Goal: Transaction & Acquisition: Purchase product/service

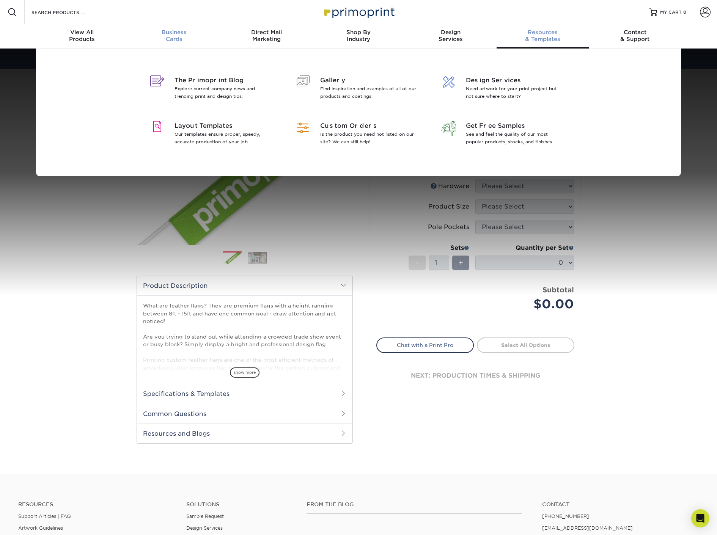
click at [183, 37] on div "Business Cards" at bounding box center [174, 36] width 92 height 14
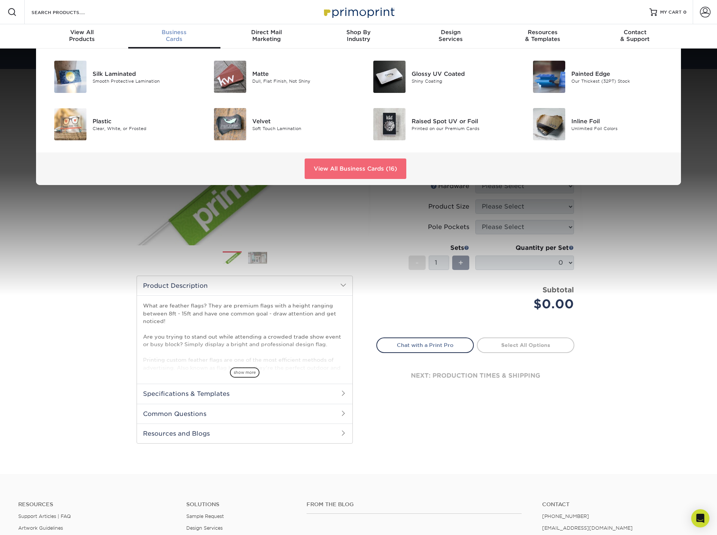
click at [376, 169] on link "View All Business Cards (16)" at bounding box center [355, 168] width 102 height 20
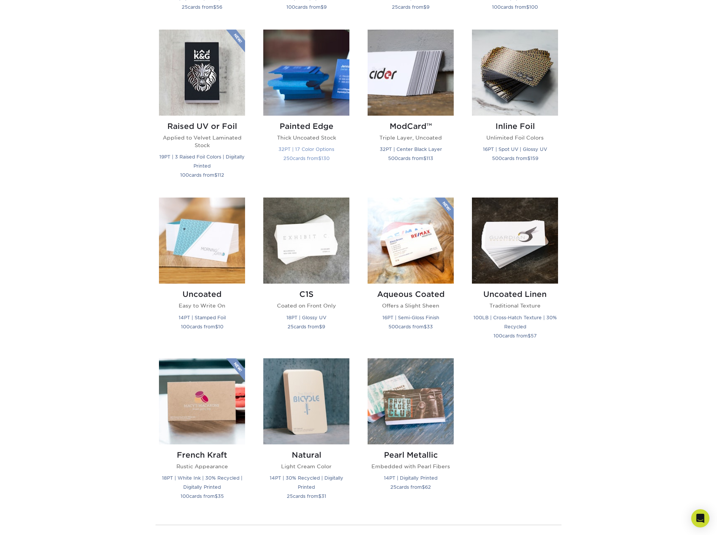
scroll to position [337, 0]
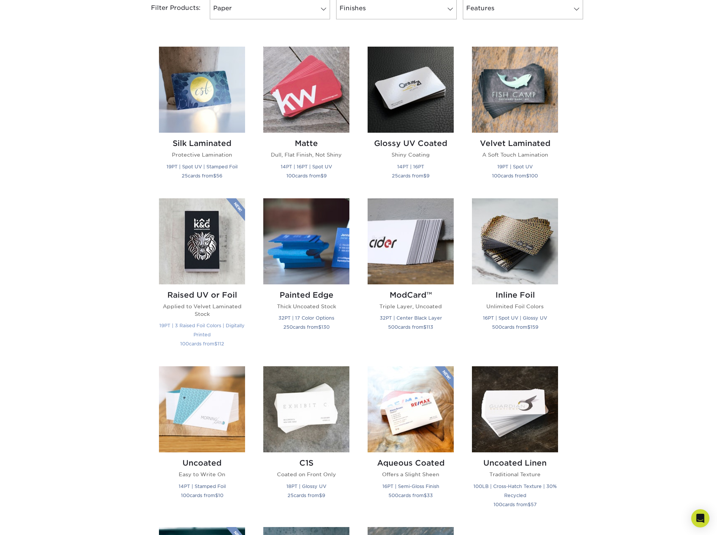
click at [209, 260] on img at bounding box center [202, 241] width 86 height 86
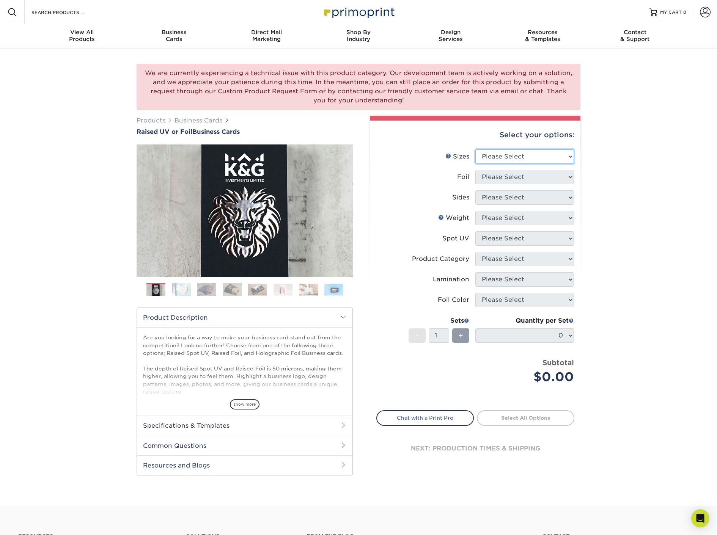
click at [521, 157] on select "Please Select 2" x 3.5" - Standard" at bounding box center [524, 156] width 99 height 14
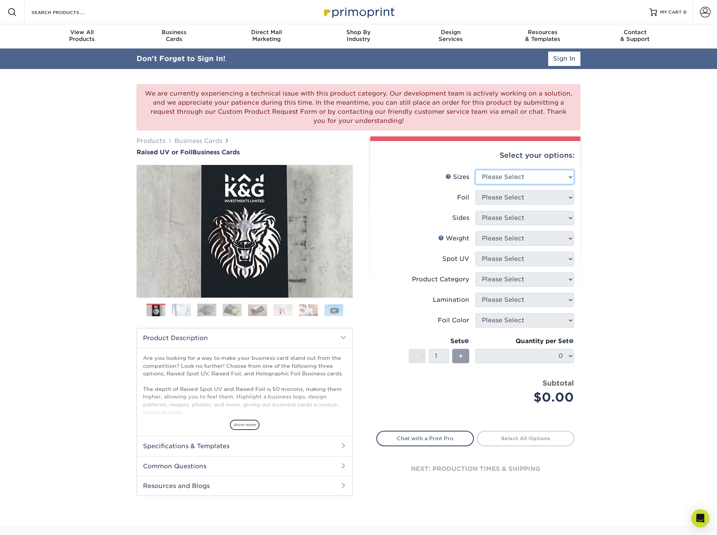
select select "2.00x3.50"
click at [475, 170] on select "Please Select 2" x 3.5" - Standard" at bounding box center [524, 177] width 99 height 14
click at [515, 195] on select "Please Select No Yes" at bounding box center [524, 197] width 99 height 14
select select "1"
click at [475, 190] on select "Please Select No Yes" at bounding box center [524, 197] width 99 height 14
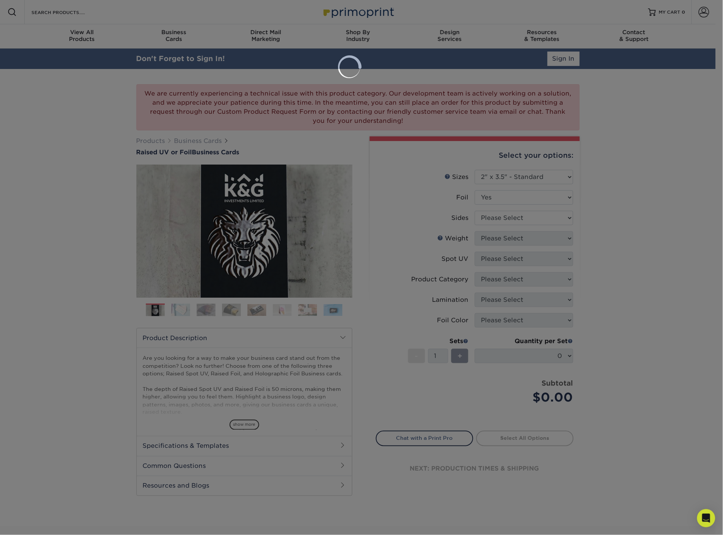
click at [515, 222] on div at bounding box center [361, 267] width 723 height 535
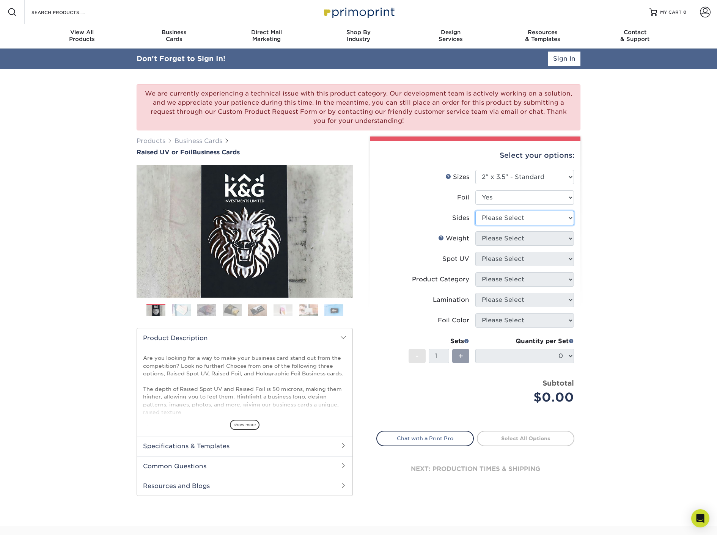
click at [515, 218] on select "Please Select Print Both Sides - Foil Both Sides Print Both Sides - Foil Front …" at bounding box center [524, 218] width 99 height 14
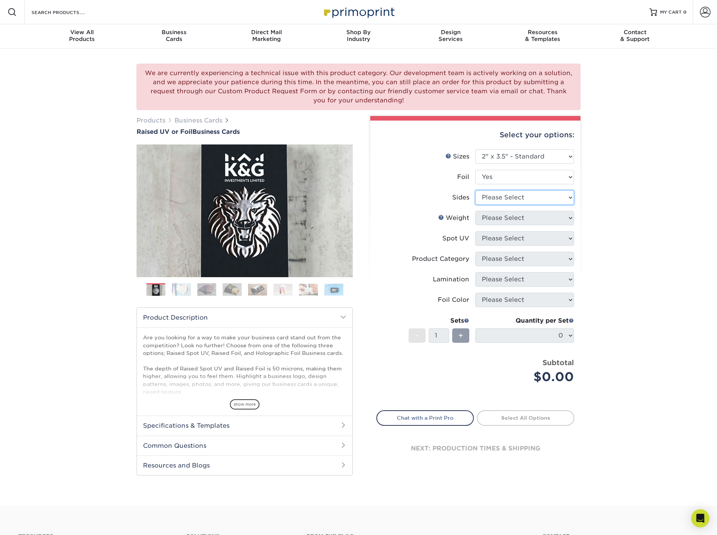
select select "34527644-b4fd-4ffb-9092-1318eefcd9d9"
click at [475, 190] on select "Please Select Print Both Sides - Foil Both Sides Print Both Sides - Foil Front …" at bounding box center [524, 197] width 99 height 14
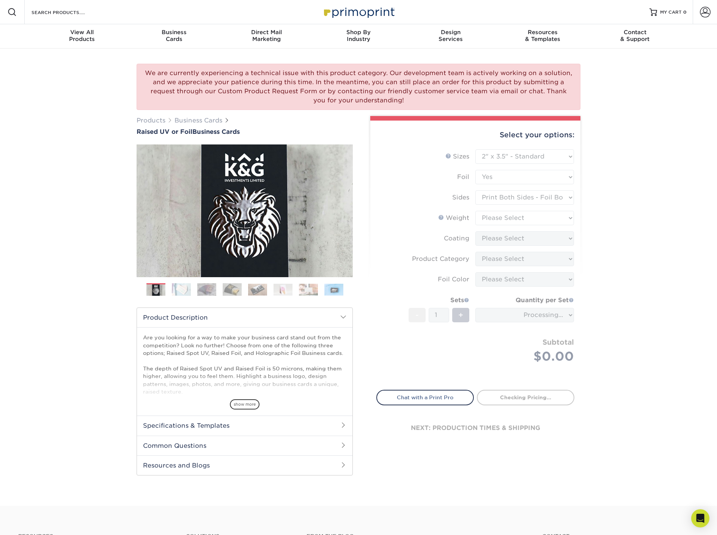
click at [506, 215] on form "Sizes Help Sizes Please Select 2" x 3.5" - Standard Foil Please Select" at bounding box center [475, 265] width 198 height 232
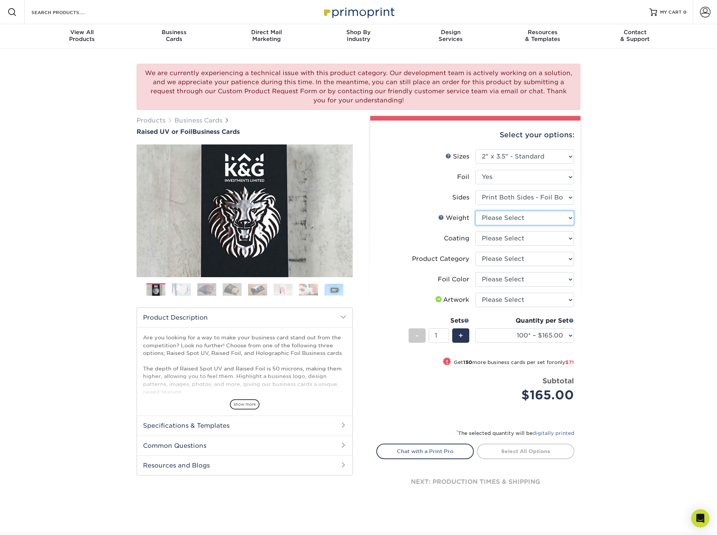
click at [506, 218] on select "Please Select 16PT" at bounding box center [524, 218] width 99 height 14
select select "16PT"
click at [475, 211] on select "Please Select 16PT" at bounding box center [524, 218] width 99 height 14
click at [511, 243] on select at bounding box center [524, 238] width 99 height 14
click at [414, 241] on label "Coating" at bounding box center [425, 238] width 99 height 14
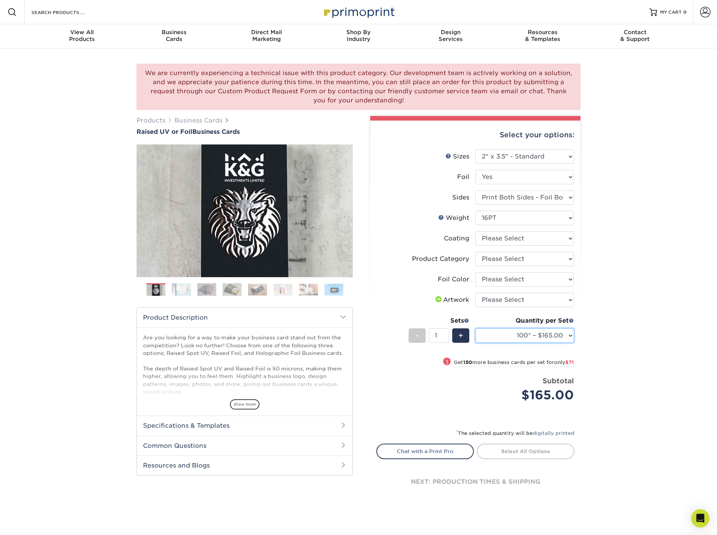
click at [501, 332] on select "100* – $165.00 250* – $236.00 500* – $319.00" at bounding box center [524, 335] width 99 height 14
click at [634, 312] on div "We are currently experiencing a technical issue with this product category. Our…" at bounding box center [358, 290] width 717 height 483
click at [281, 98] on div "We are currently experiencing a technical issue with this product category. Our…" at bounding box center [358, 87] width 444 height 46
click at [418, 101] on div "We are currently experiencing a technical issue with this product category. Our…" at bounding box center [358, 87] width 444 height 46
click at [464, 10] on div "Resources Menu Search Products Account SIGN IN CREATE AN ACCOUNT forgot passwor…" at bounding box center [358, 12] width 717 height 24
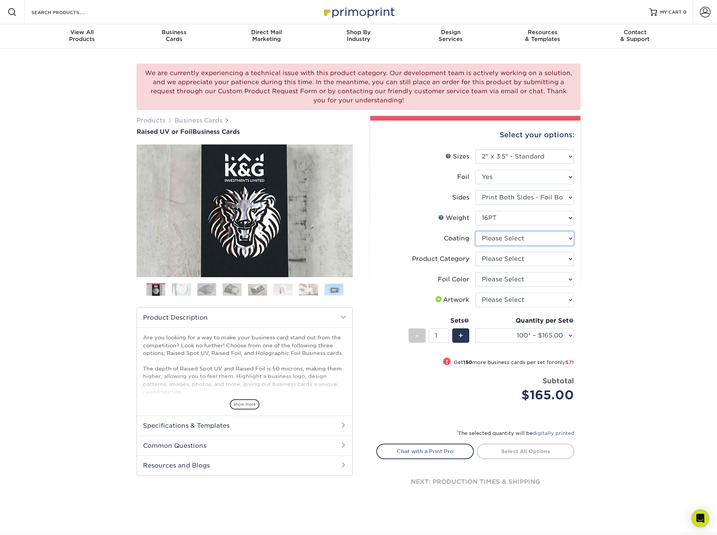
click at [536, 231] on select at bounding box center [524, 238] width 99 height 14
select select "3e7618de-abca-4bda-9f97-8b9129e913d8"
click at [475, 231] on select at bounding box center [524, 238] width 99 height 14
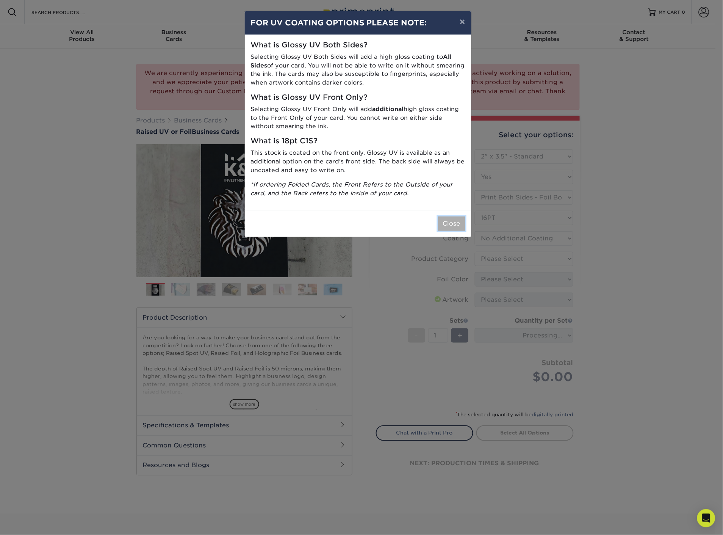
click at [445, 226] on button "Close" at bounding box center [451, 223] width 27 height 14
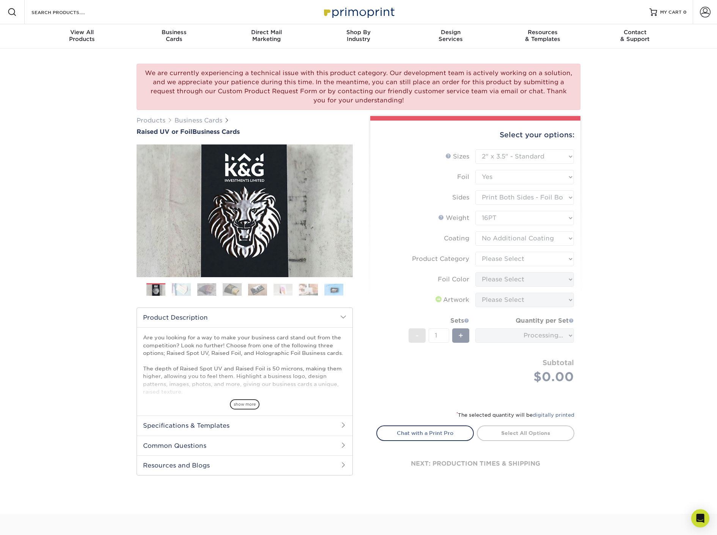
click at [392, 254] on form "Sizes Help Sizes Please Select 2" x 3.5" - Standard Foil Please Select" at bounding box center [475, 275] width 198 height 252
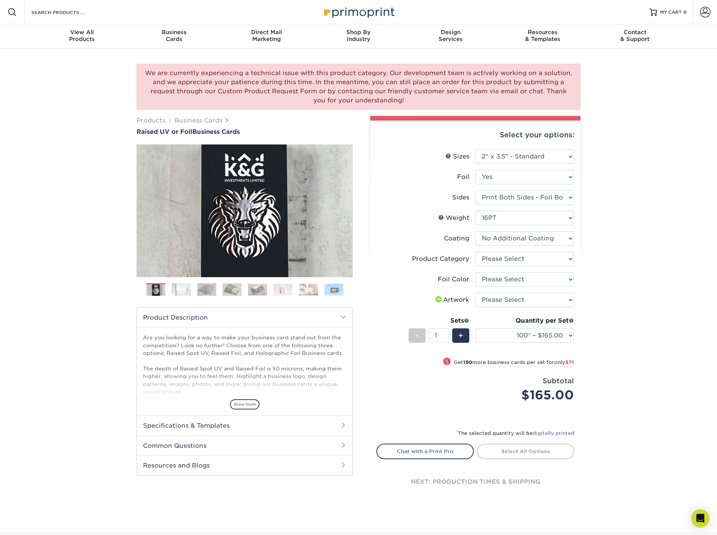
click at [403, 316] on li "Sets - 1 + Quantity per Set 100* – $165.00 250* – $236.00 500* – $319.00 (Price…" at bounding box center [474, 335] width 197 height 44
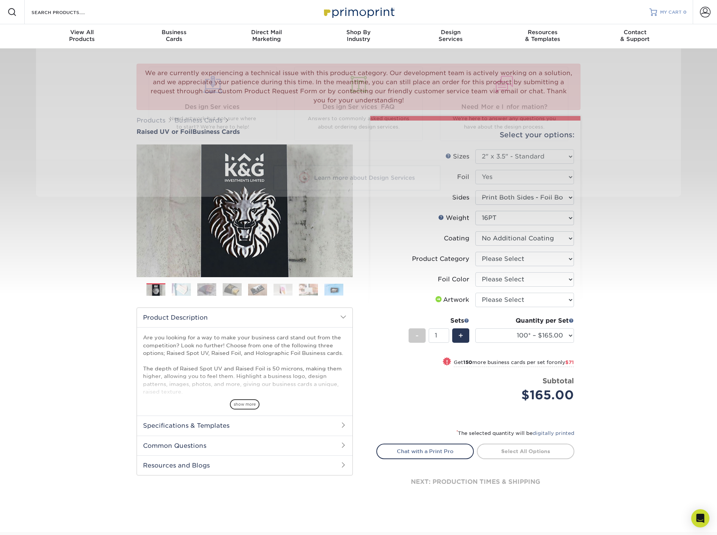
click at [676, 14] on span "MY CART" at bounding box center [671, 12] width 22 height 6
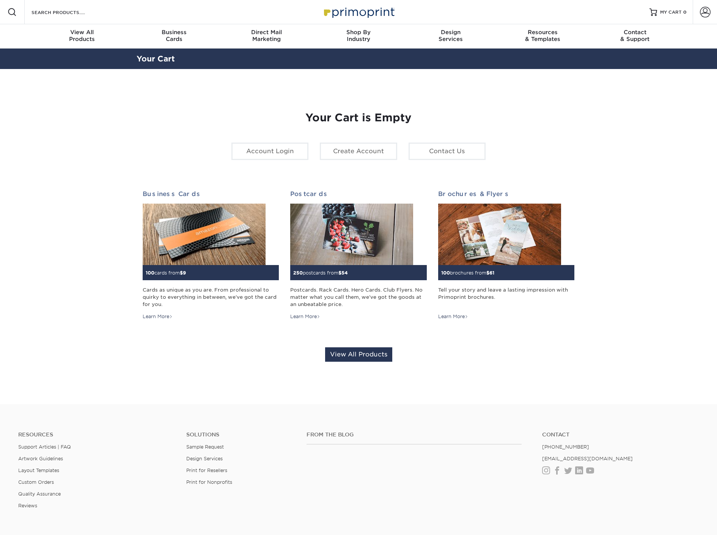
click at [703, 13] on span at bounding box center [705, 12] width 11 height 11
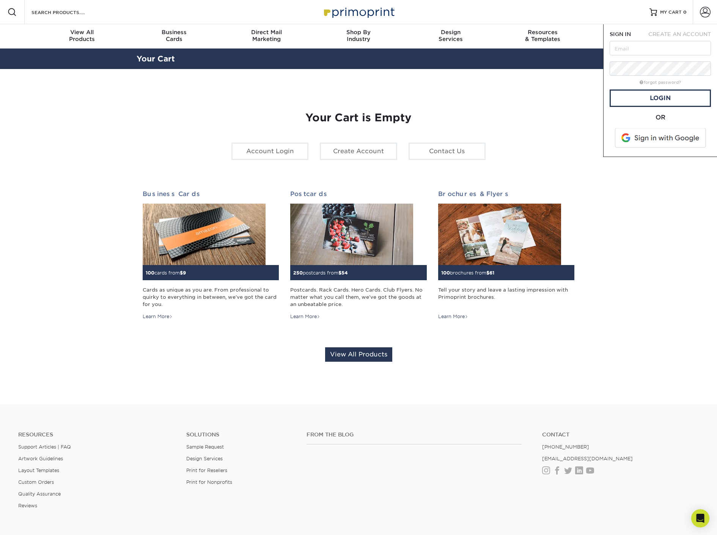
click at [664, 58] on form "SIGN IN CREATE AN ACCOUNT forgot password? All fields are required. Login OR" at bounding box center [659, 90] width 101 height 120
click at [664, 47] on input "text" at bounding box center [659, 48] width 101 height 14
type input "moe@waysidecustomz.com"
click at [670, 93] on link "Login" at bounding box center [659, 97] width 101 height 17
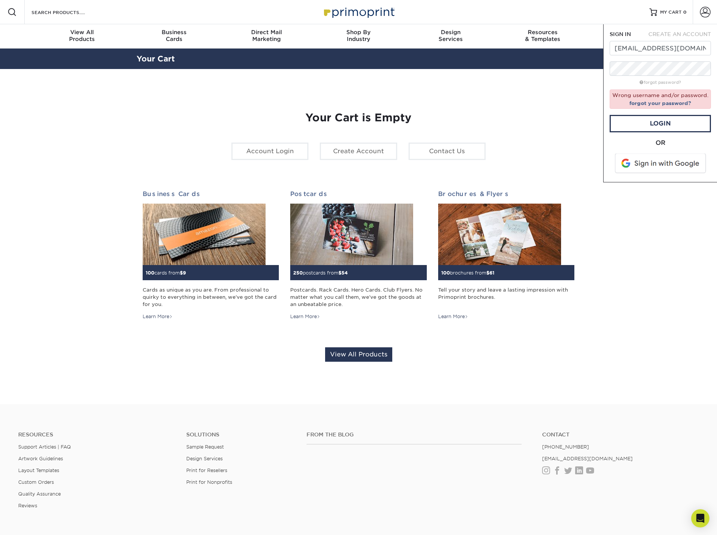
click at [261, 105] on div "Your Cart is Empty Account Login Create Account Contact Us Business Cards 100 c…" at bounding box center [358, 236] width 431 height 287
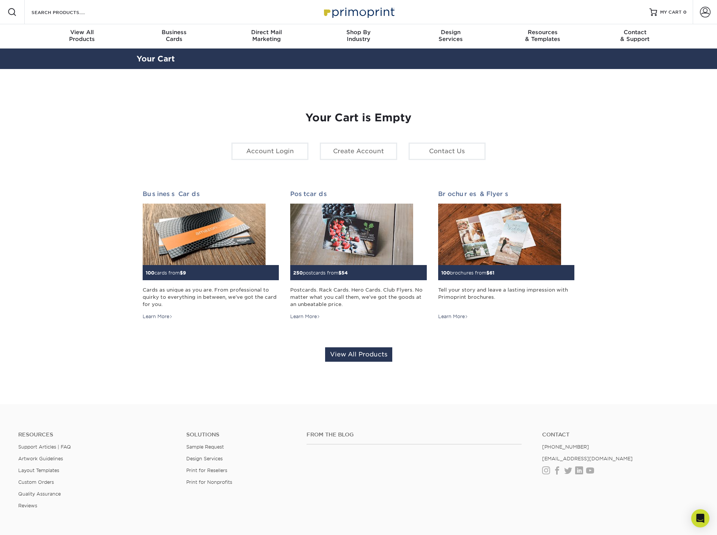
click at [214, 110] on div "Your Cart is Empty Account Login Create Account Contact Us Business Cards 100 c…" at bounding box center [358, 236] width 431 height 287
click at [152, 146] on div "Your Cart is Empty Account Login Create Account Contact Us Business Cards 100 c…" at bounding box center [358, 236] width 431 height 287
click at [681, 171] on section "YOUR CART Empty Cart Your Cart is Empty Account Login Create Account Contact Us…" at bounding box center [358, 236] width 717 height 335
click at [696, 13] on link "Account" at bounding box center [704, 12] width 24 height 24
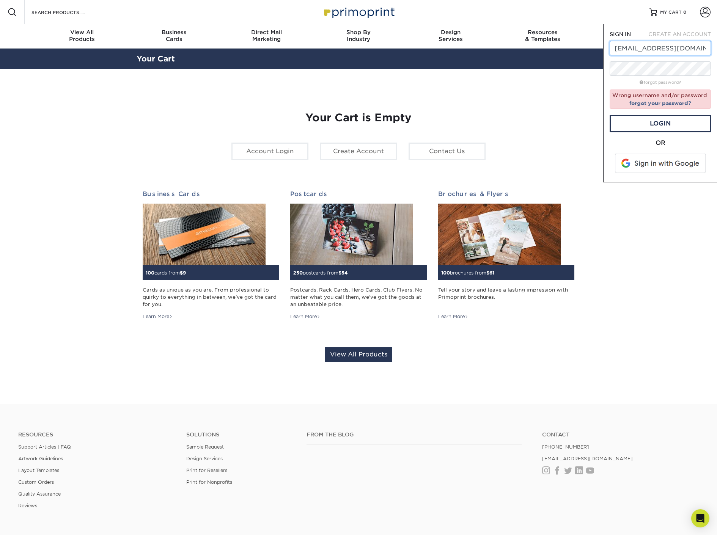
click at [670, 44] on input "[EMAIL_ADDRESS][DOMAIN_NAME]" at bounding box center [659, 48] width 101 height 14
click at [669, 45] on input "[EMAIL_ADDRESS][DOMAIN_NAME]" at bounding box center [659, 48] width 101 height 14
click at [700, 13] on span at bounding box center [705, 12] width 11 height 11
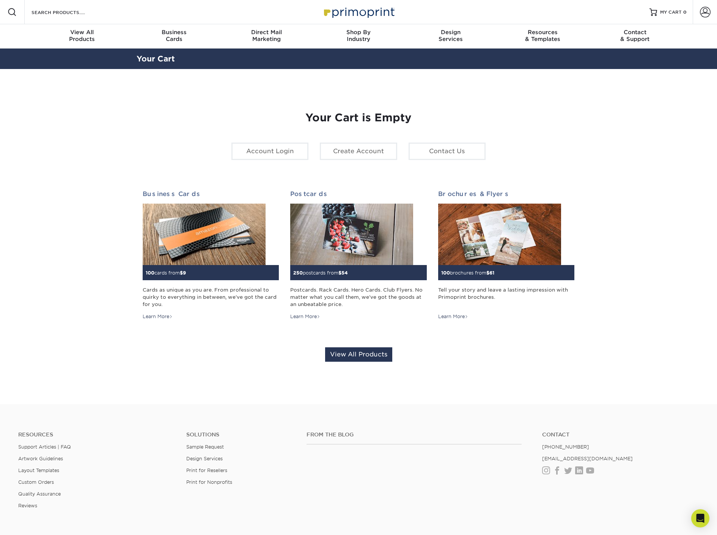
click at [364, 13] on img at bounding box center [358, 12] width 76 height 16
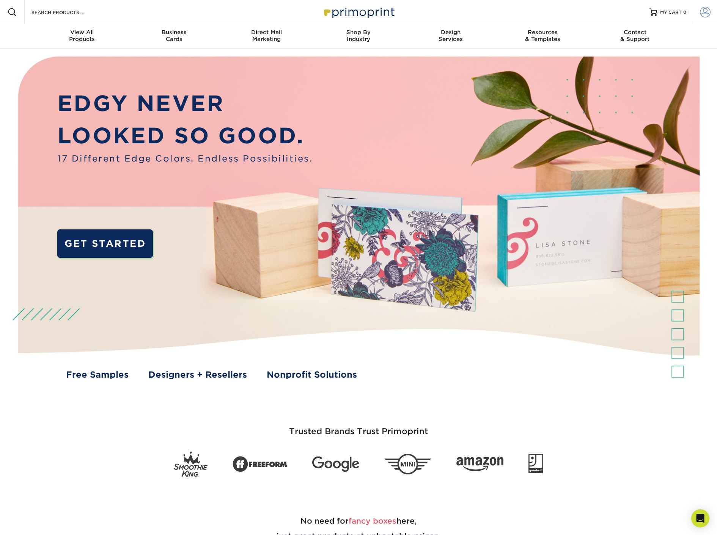
click at [703, 13] on span at bounding box center [705, 12] width 11 height 11
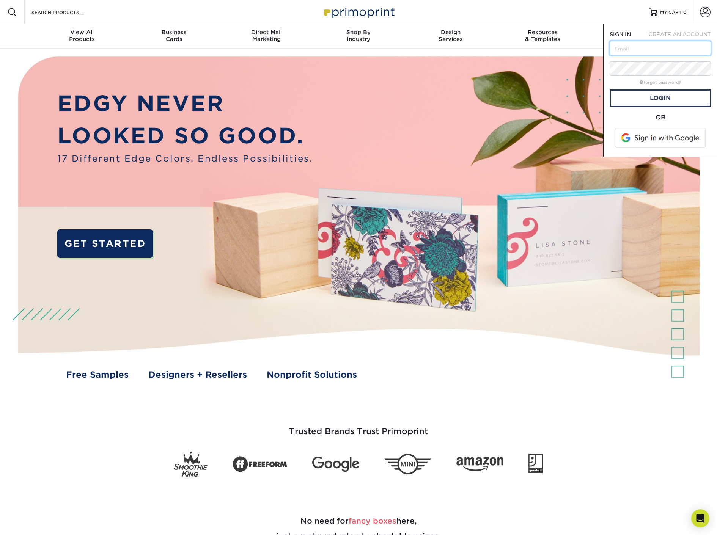
click at [661, 51] on input "text" at bounding box center [659, 48] width 101 height 14
type input "moe@waysidecustomz.com"
click at [670, 147] on span at bounding box center [660, 138] width 97 height 20
click at [669, 139] on span at bounding box center [660, 138] width 97 height 20
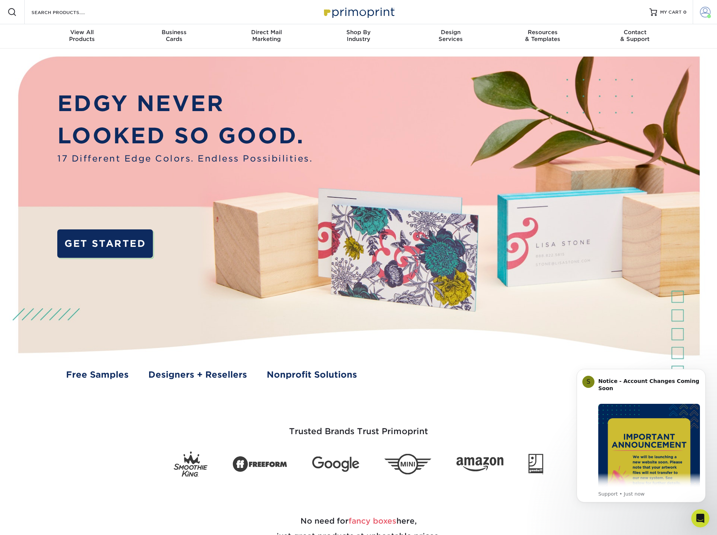
click at [711, 16] on link "Account" at bounding box center [704, 12] width 24 height 24
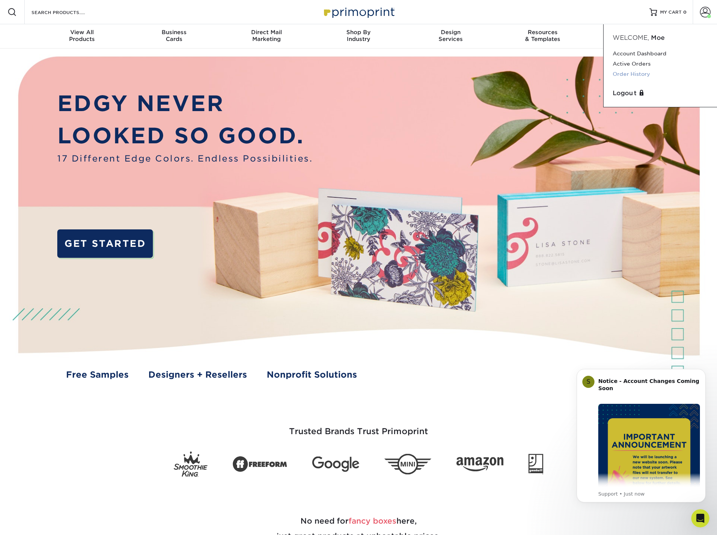
click at [631, 74] on link "Order History" at bounding box center [659, 74] width 95 height 10
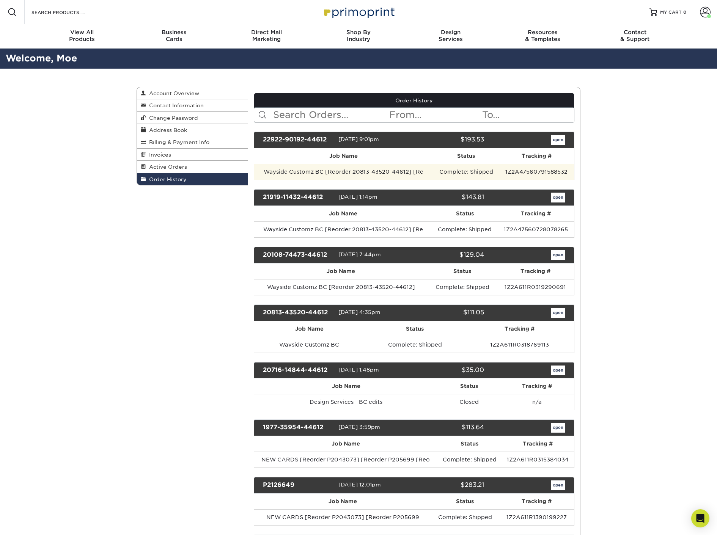
click at [326, 174] on td "Wayside Customz BC [Reorder 20813-43520-44612] [Re" at bounding box center [343, 172] width 179 height 16
click at [557, 143] on link "open" at bounding box center [558, 140] width 14 height 10
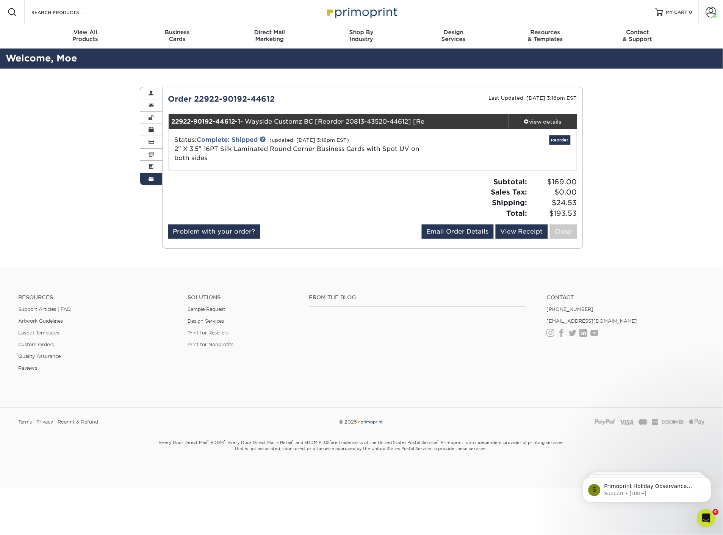
click at [385, 149] on span "2" X 3.5" 16PT Silk Laminated Round Corner Business Cards with Spot UV on both …" at bounding box center [297, 153] width 245 height 16
click at [315, 143] on small "(updated: [DATE] 3:16pm EST)" at bounding box center [310, 140] width 80 height 6
click at [539, 124] on div "view details" at bounding box center [543, 122] width 68 height 8
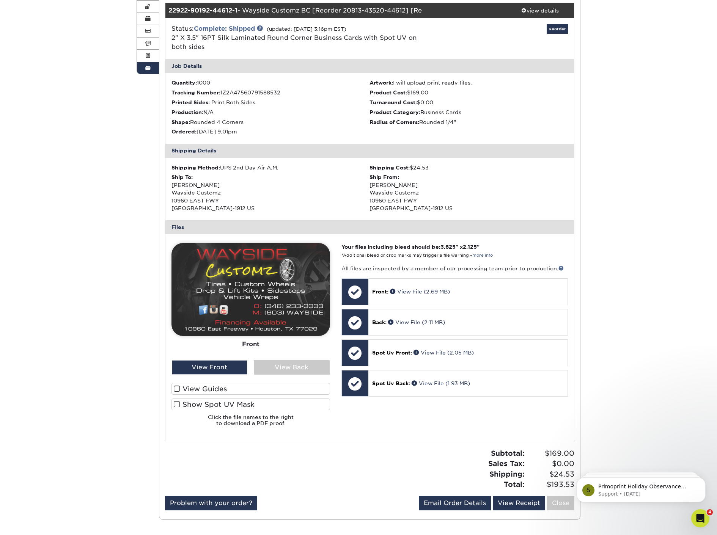
scroll to position [112, 0]
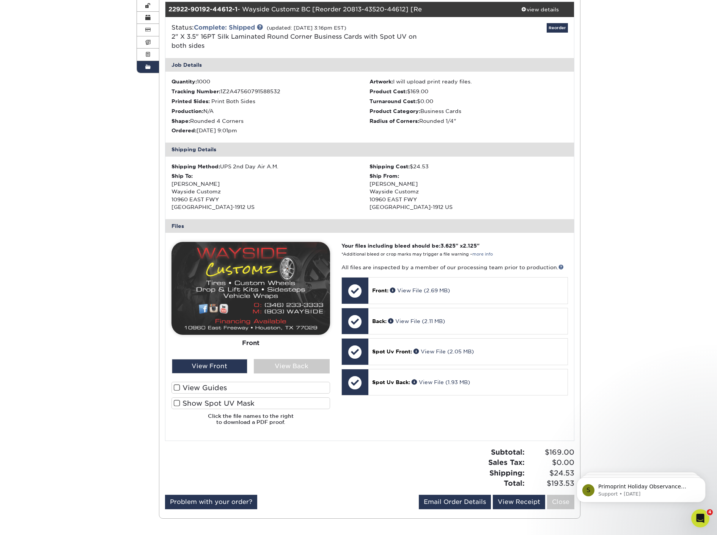
click at [301, 197] on div "Ship To: [PERSON_NAME] Wayside Customz [STREET_ADDRESS]" at bounding box center [270, 191] width 198 height 39
click at [309, 137] on ul "Quantity: 1000 Artwork: I will upload print ready files. Tracking Number: 1Z2A4…" at bounding box center [369, 107] width 409 height 71
click at [282, 62] on div "Job Details" at bounding box center [369, 65] width 409 height 14
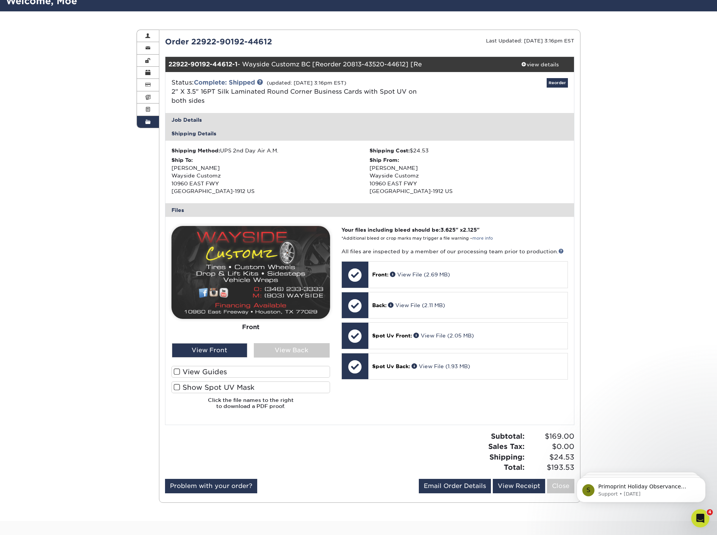
scroll to position [56, 0]
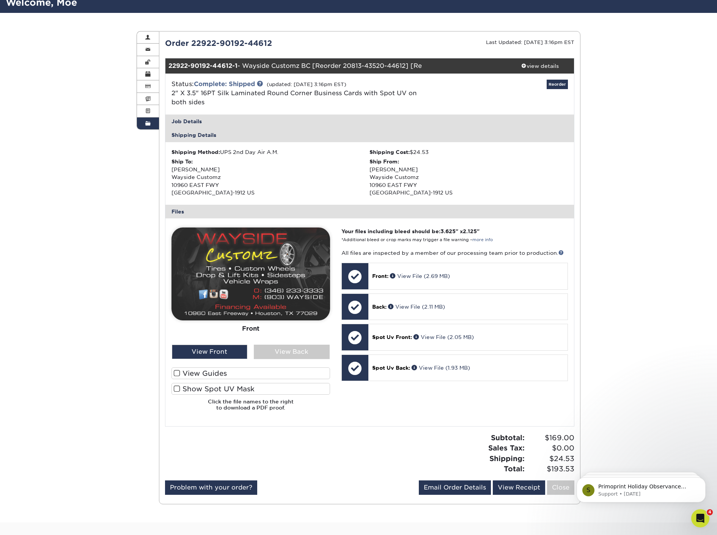
click at [309, 123] on div "Job Details" at bounding box center [369, 122] width 409 height 14
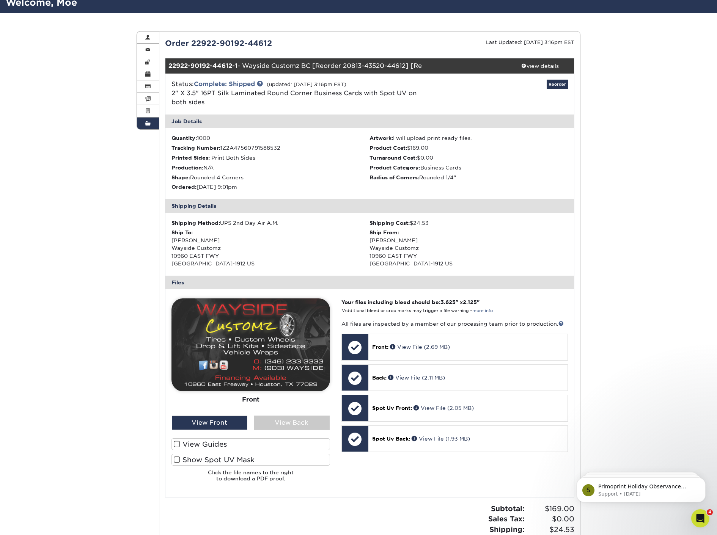
drag, startPoint x: 633, startPoint y: 77, endPoint x: 635, endPoint y: 73, distance: 4.9
click at [635, 75] on div "Order History Account Overview Contact Information Change Password Address Book…" at bounding box center [358, 303] width 717 height 580
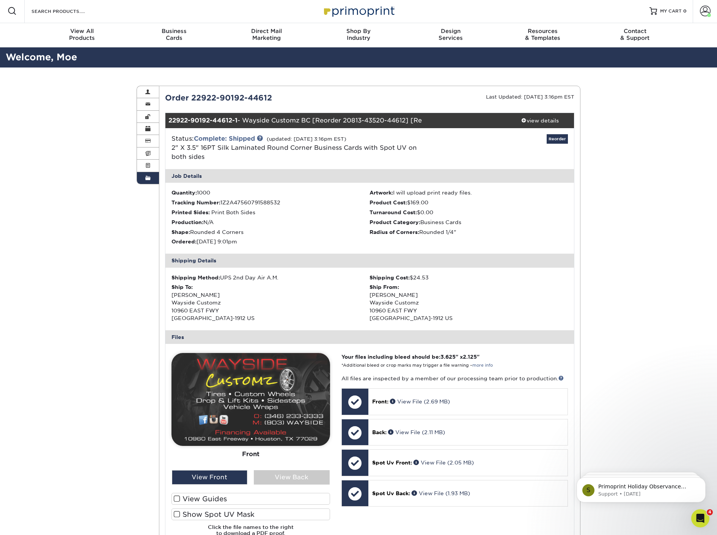
scroll to position [0, 0]
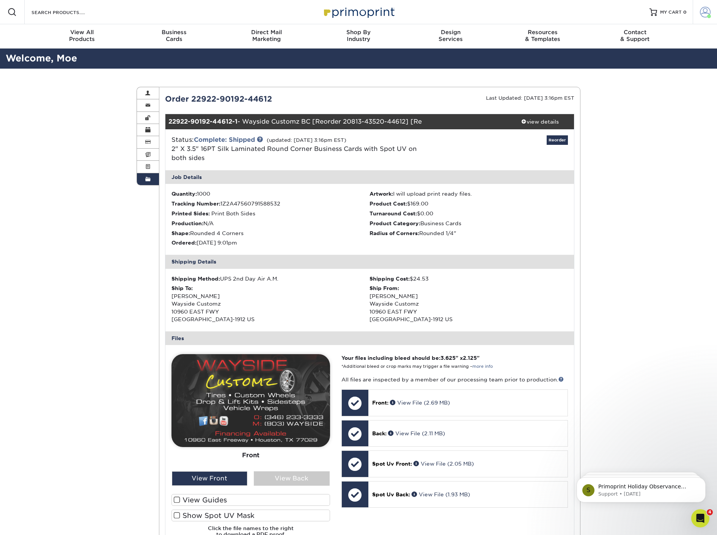
click at [709, 15] on link "Account" at bounding box center [704, 12] width 24 height 24
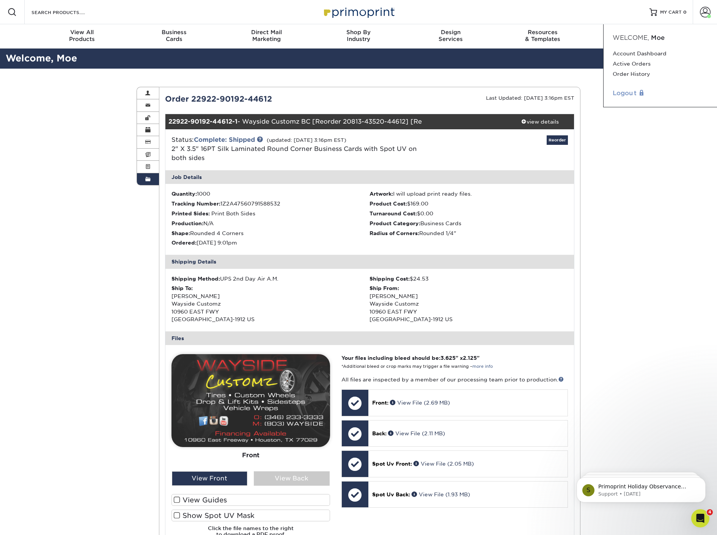
click at [629, 92] on link "Logout" at bounding box center [659, 93] width 95 height 9
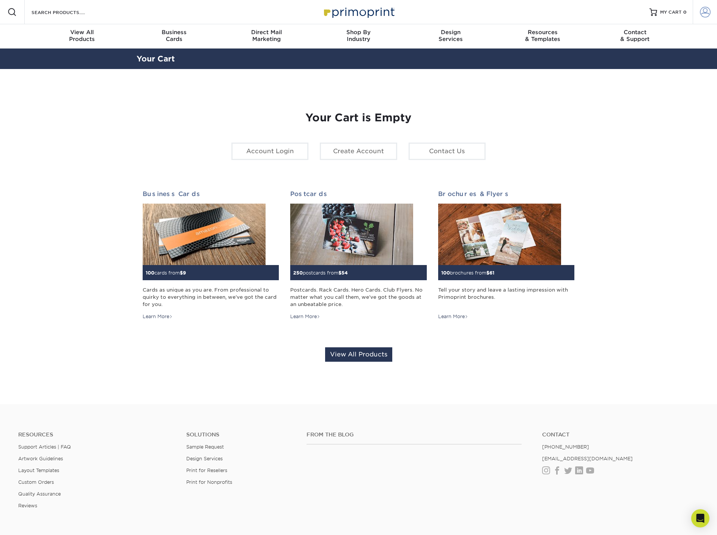
click at [695, 14] on link "Account" at bounding box center [704, 12] width 24 height 24
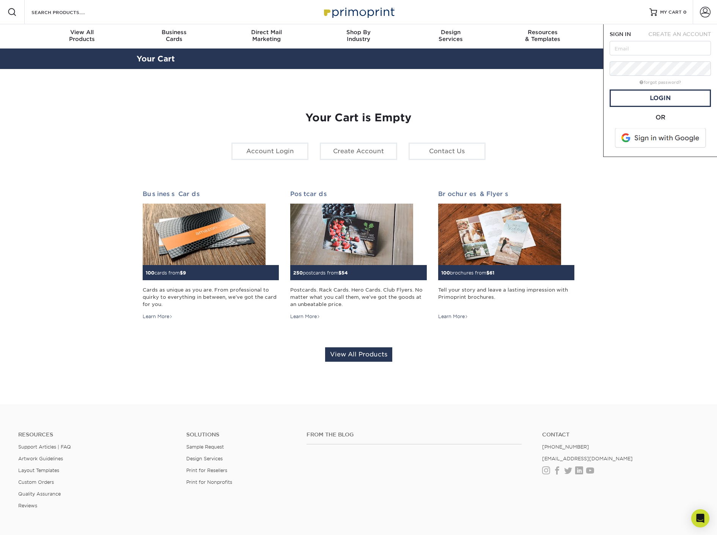
click at [653, 135] on span at bounding box center [660, 138] width 97 height 20
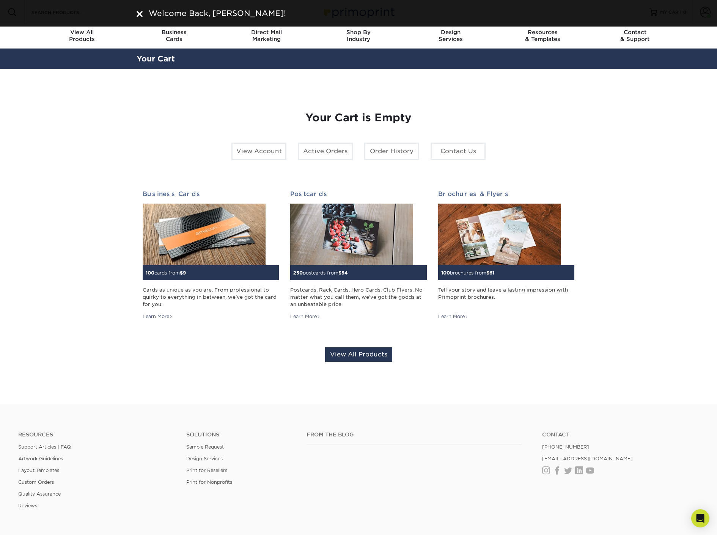
click at [637, 110] on section "YOUR CART Empty Cart Your Cart is Empty View Account Active Orders Order Histor…" at bounding box center [358, 236] width 717 height 335
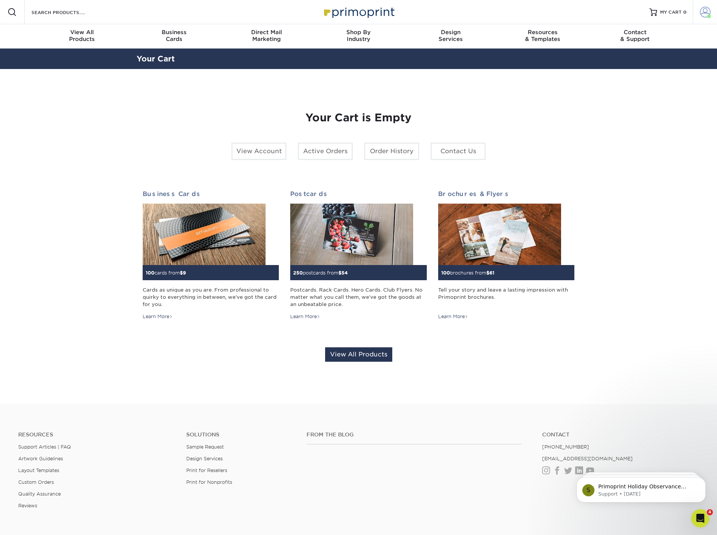
click at [698, 17] on link "Account" at bounding box center [704, 12] width 24 height 24
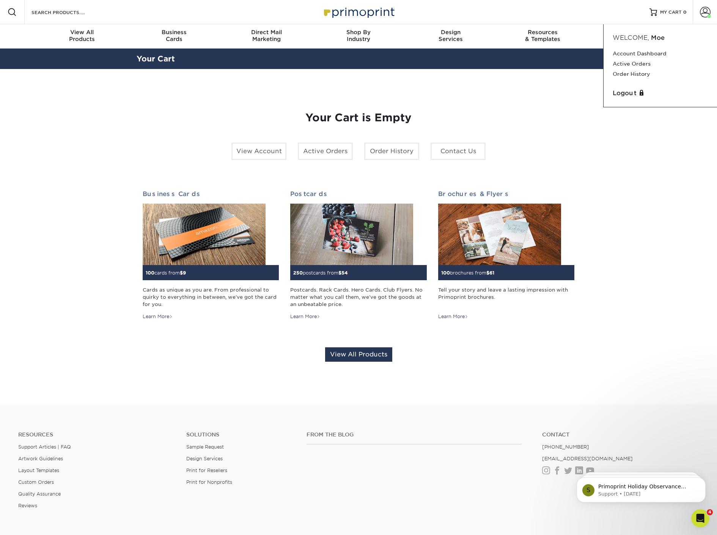
click at [666, 176] on section "YOUR CART Empty Cart Your Cart is Empty View Account Active Orders Order Histor…" at bounding box center [358, 236] width 717 height 335
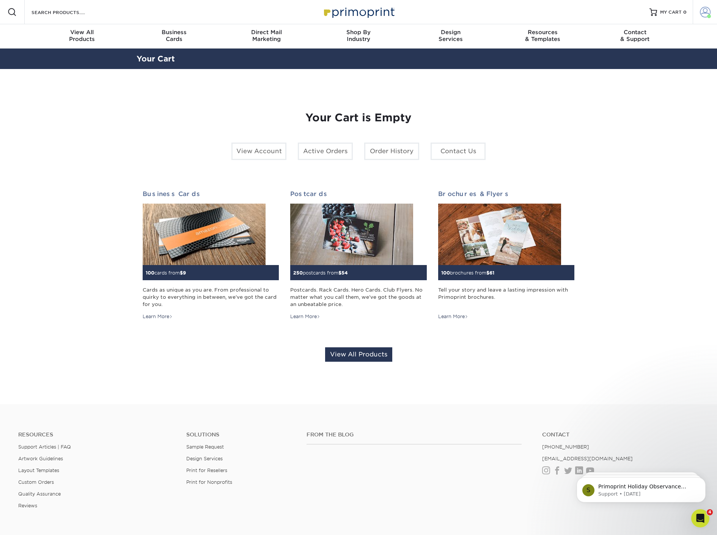
click at [706, 15] on span at bounding box center [705, 12] width 11 height 11
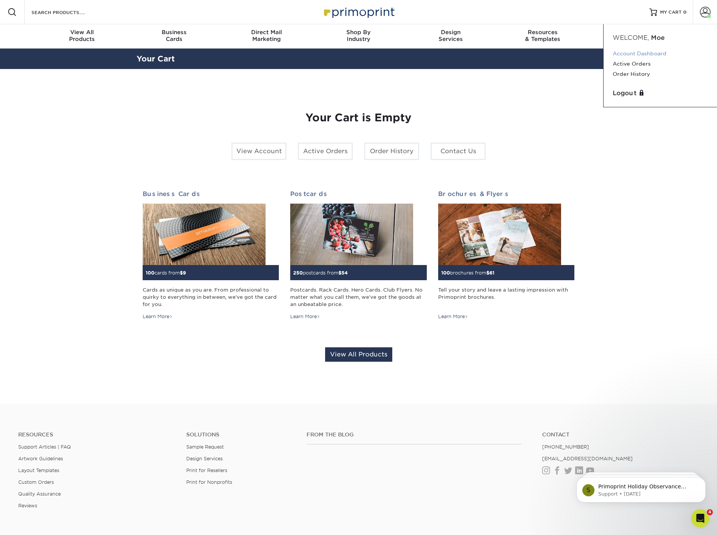
click at [645, 53] on link "Account Dashboard" at bounding box center [659, 54] width 95 height 10
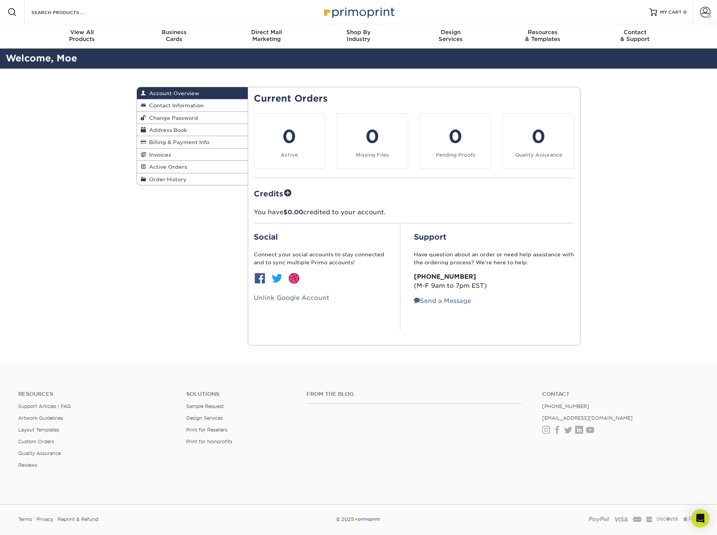
click at [171, 106] on span "Contact Information" at bounding box center [175, 105] width 58 height 6
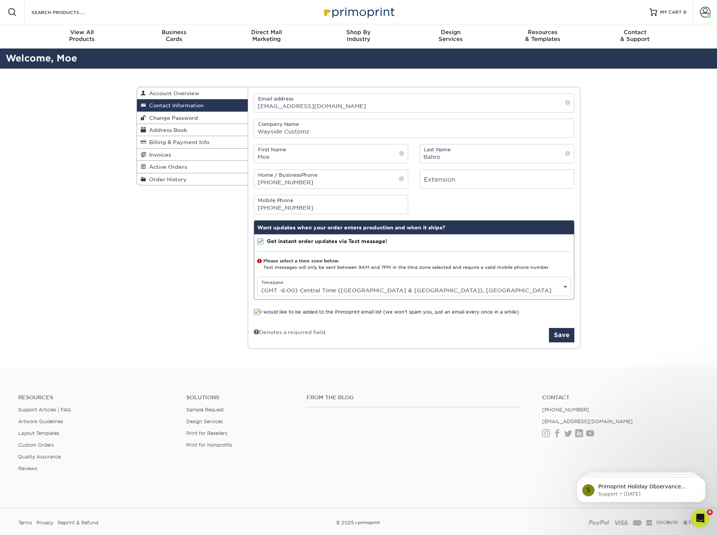
click at [172, 114] on link "Change Password" at bounding box center [192, 118] width 111 height 12
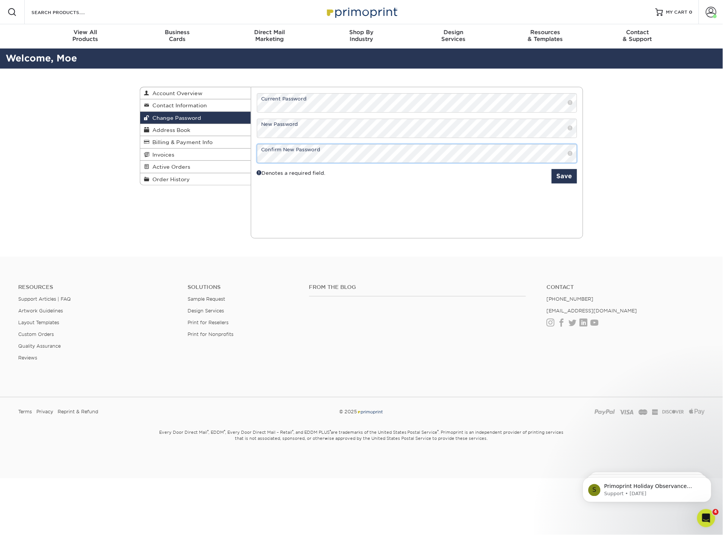
click at [552, 169] on button "Save" at bounding box center [564, 176] width 25 height 14
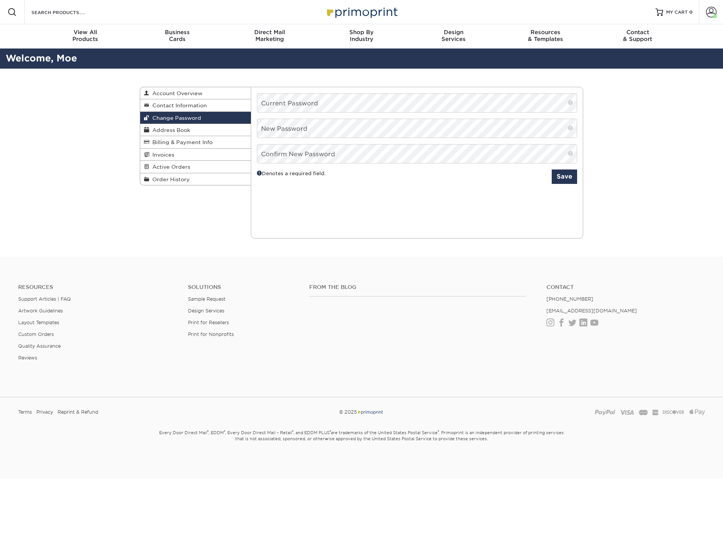
click at [555, 173] on button "Save" at bounding box center [564, 176] width 25 height 14
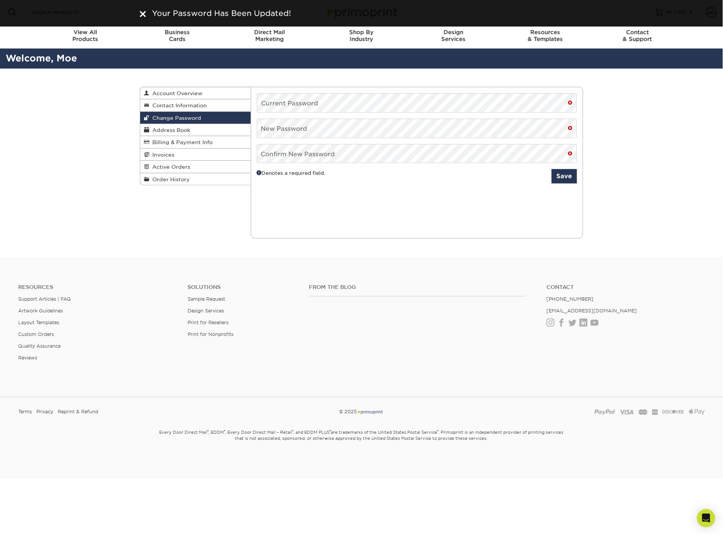
click at [687, 6] on div "Your Password Has Been Updated!" at bounding box center [361, 13] width 723 height 27
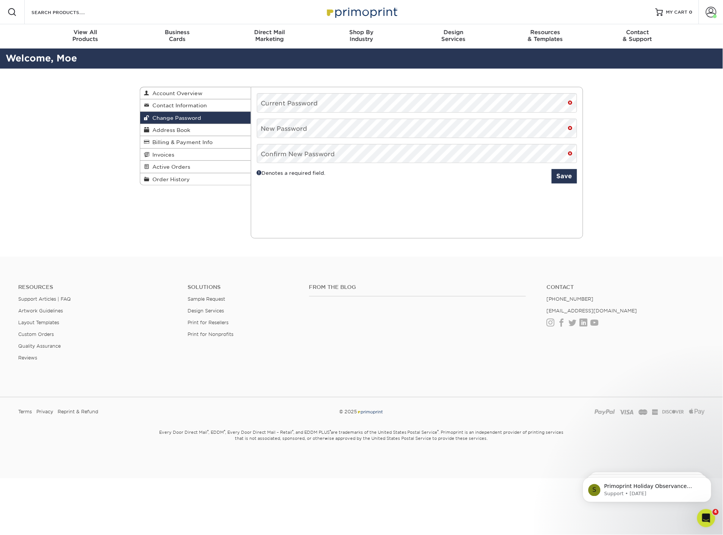
click at [387, 215] on div "Current Orders 0 Active 0 Missing Files" at bounding box center [417, 163] width 333 height 152
drag, startPoint x: 660, startPoint y: 107, endPoint x: 681, endPoint y: 67, distance: 45.8
click at [660, 107] on div "Change Password Account Overview Contact Information Change Password Address Bo…" at bounding box center [361, 163] width 723 height 188
click at [712, 6] on link "Account" at bounding box center [711, 12] width 24 height 24
click at [657, 50] on link "Account Dashboard" at bounding box center [666, 54] width 95 height 10
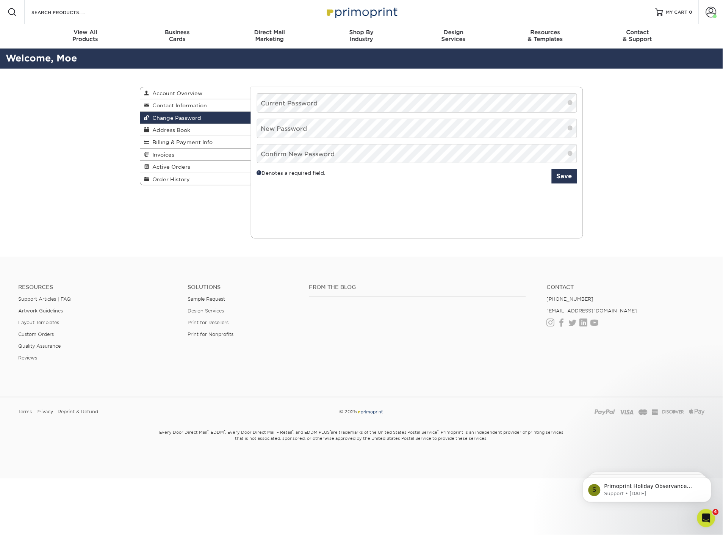
click at [387, 205] on div "Current Orders 0 Active 0 Missing Files" at bounding box center [417, 163] width 333 height 152
click at [335, 78] on div "Change Password Account Overview Contact Information Change Password Address Bo…" at bounding box center [361, 163] width 455 height 188
click at [339, 55] on h2 "Welcome, Moe" at bounding box center [361, 59] width 723 height 14
click at [561, 196] on div "Current Orders 0 Active 0 Missing Files" at bounding box center [417, 163] width 333 height 152
click at [573, 130] on span at bounding box center [570, 128] width 5 height 8
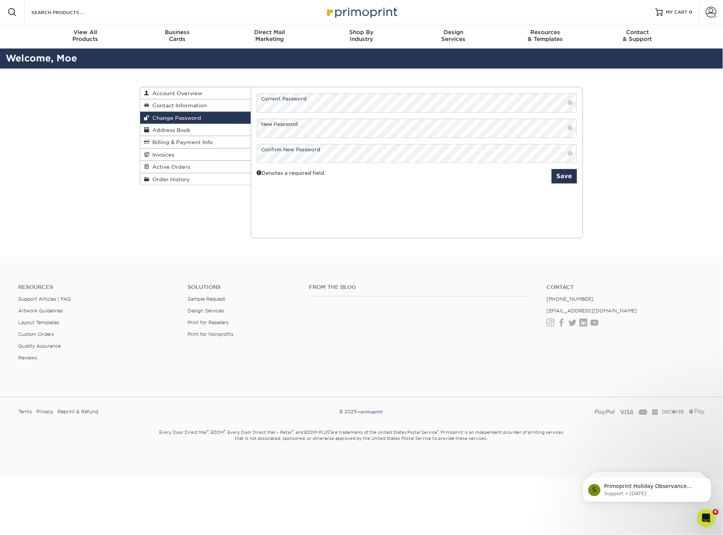
click at [571, 165] on div "Current Orders 0 Active 0 Missing Files" at bounding box center [417, 163] width 333 height 152
click at [566, 174] on button "Save" at bounding box center [564, 176] width 25 height 14
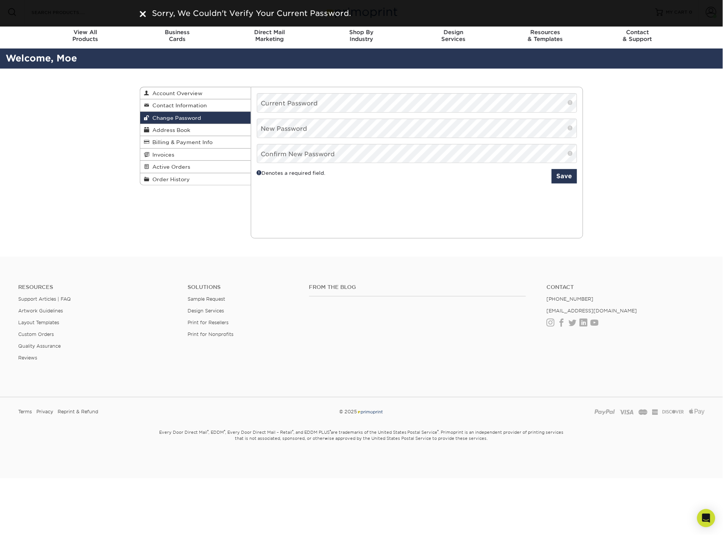
click at [350, 75] on div "Change Password Account Overview Contact Information Change Password Address Bo…" at bounding box center [361, 163] width 455 height 188
click at [292, 216] on div "Current Orders 0 Active 0 Missing Files" at bounding box center [417, 163] width 333 height 152
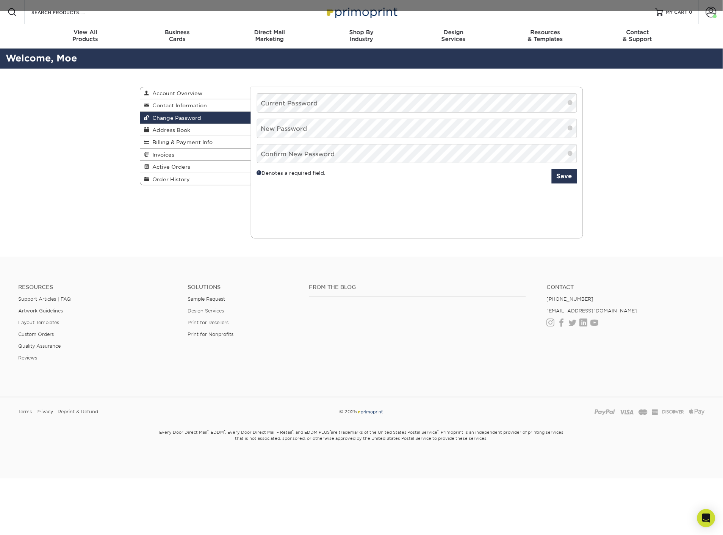
click at [194, 228] on div "Change Password Account Overview Contact Information Change Password Address Bo…" at bounding box center [361, 163] width 455 height 188
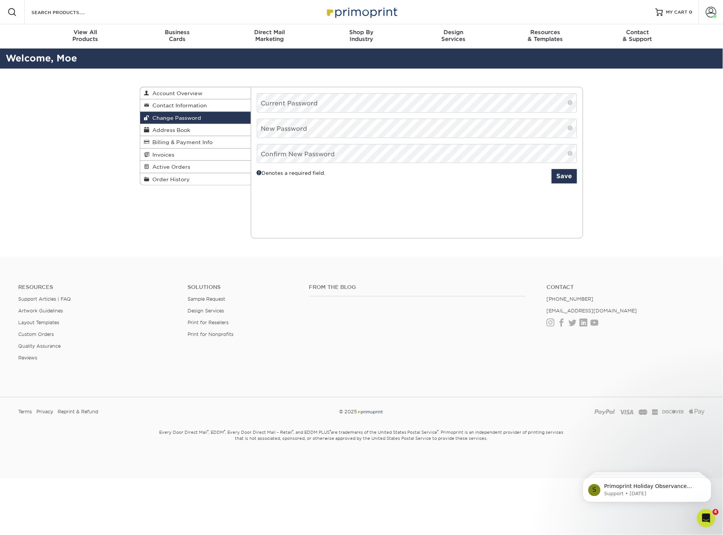
click at [122, 219] on div "Change Password Account Overview Contact Information Change Password Address Bo…" at bounding box center [361, 163] width 723 height 188
click at [352, 69] on div "Change Password Account Overview Contact Information Change Password Address Bo…" at bounding box center [361, 163] width 455 height 188
click at [354, 60] on h2 "Welcome, Moe" at bounding box center [361, 59] width 723 height 14
click at [521, 222] on div "Current Orders 0 Active 0 Missing Files" at bounding box center [417, 163] width 333 height 152
click at [173, 119] on span "Change Password" at bounding box center [175, 118] width 52 height 6
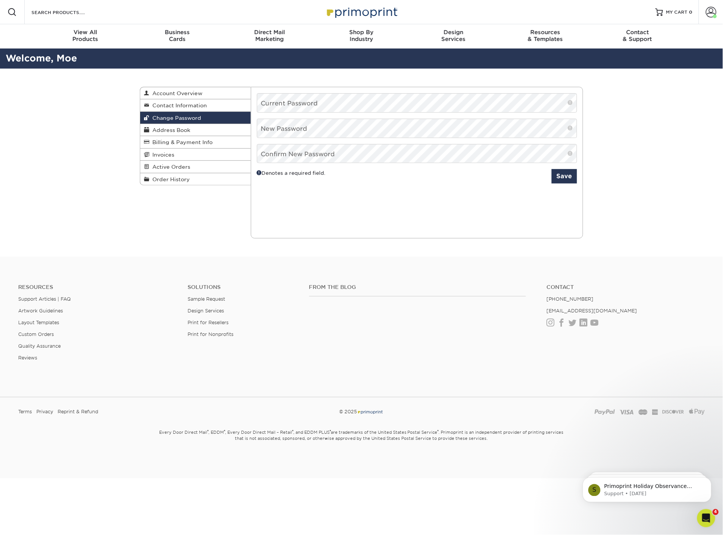
click at [392, 229] on div "Current Orders 0 Active 0 Missing Files" at bounding box center [417, 163] width 333 height 152
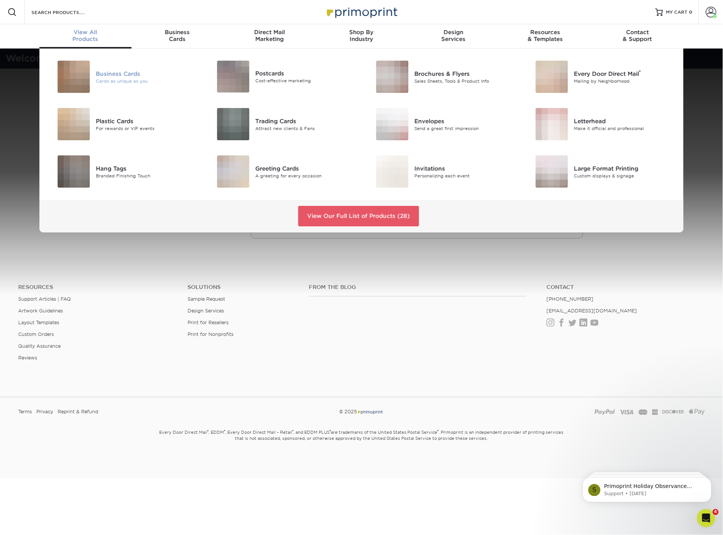
click at [129, 80] on div "Cards as unique as you" at bounding box center [146, 81] width 100 height 6
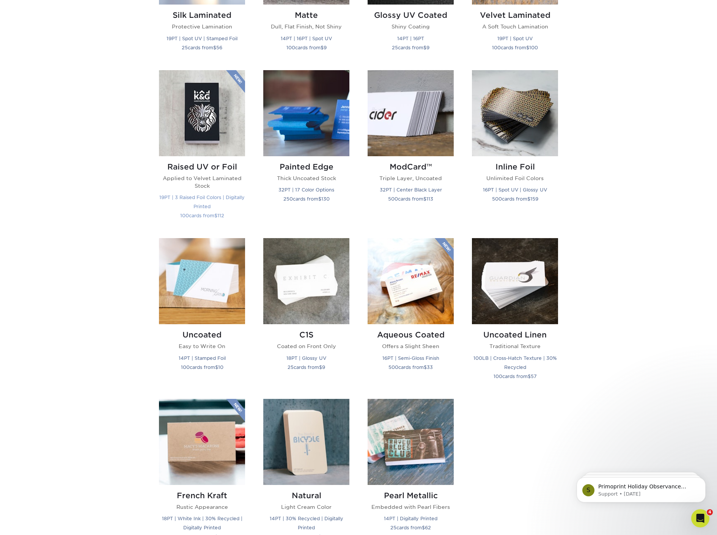
scroll to position [505, 0]
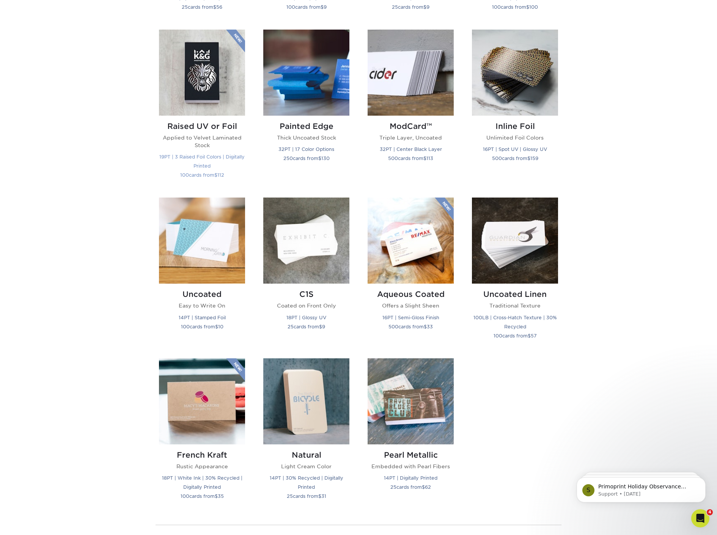
click at [203, 95] on img at bounding box center [202, 73] width 86 height 86
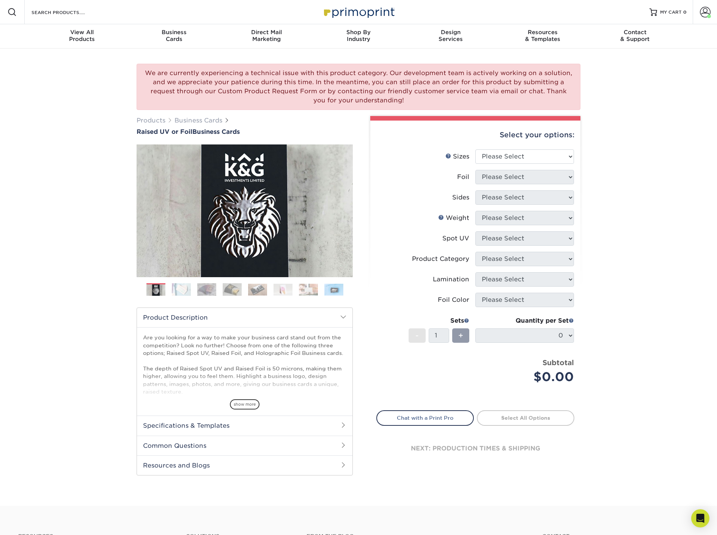
click at [182, 291] on img at bounding box center [181, 289] width 19 height 13
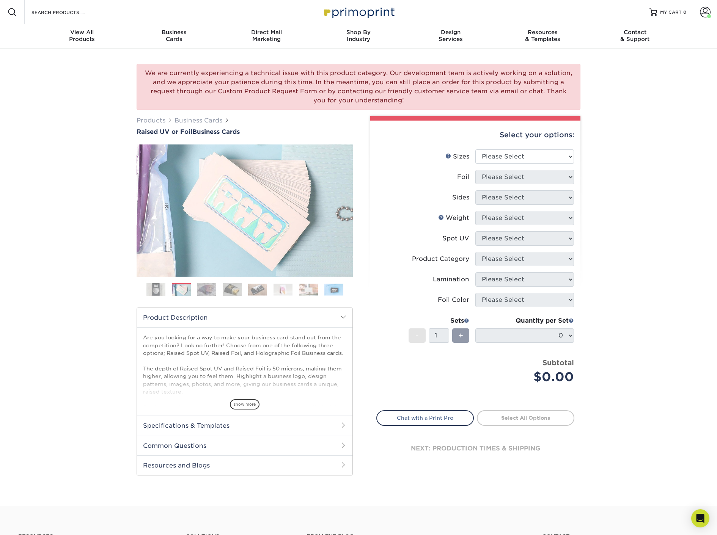
click at [203, 291] on img at bounding box center [206, 289] width 19 height 13
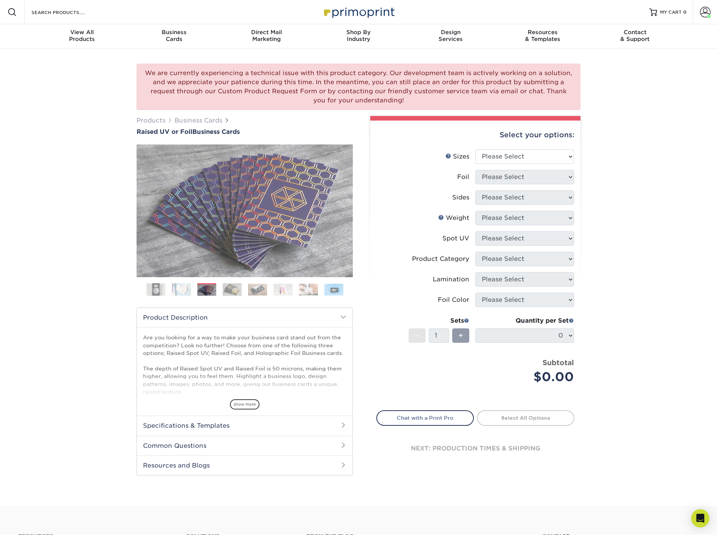
click at [238, 291] on img at bounding box center [232, 289] width 19 height 13
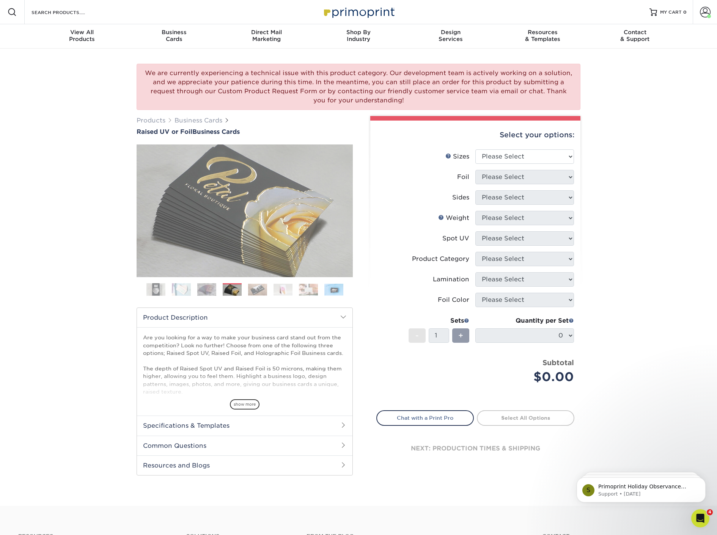
click at [270, 290] on ol at bounding box center [244, 292] width 216 height 18
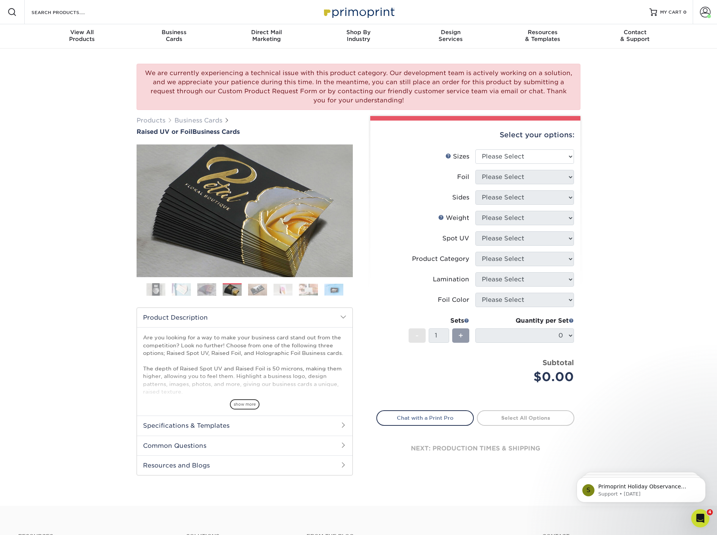
click at [290, 290] on img at bounding box center [282, 290] width 19 height 12
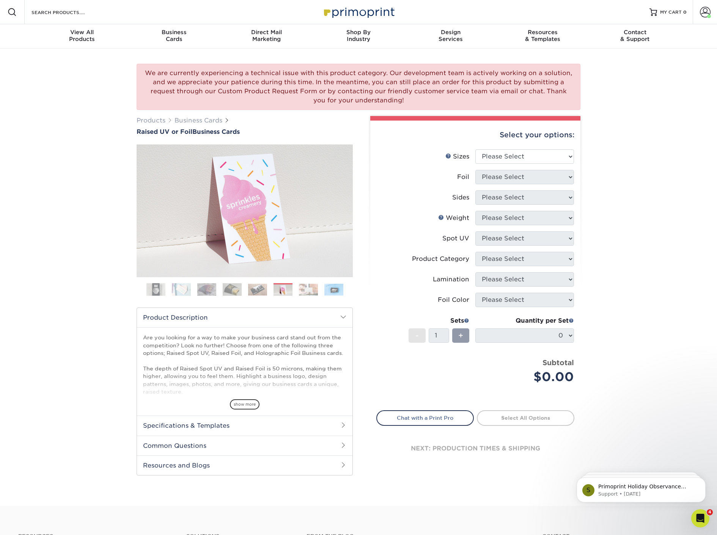
click at [321, 292] on ol at bounding box center [244, 292] width 216 height 18
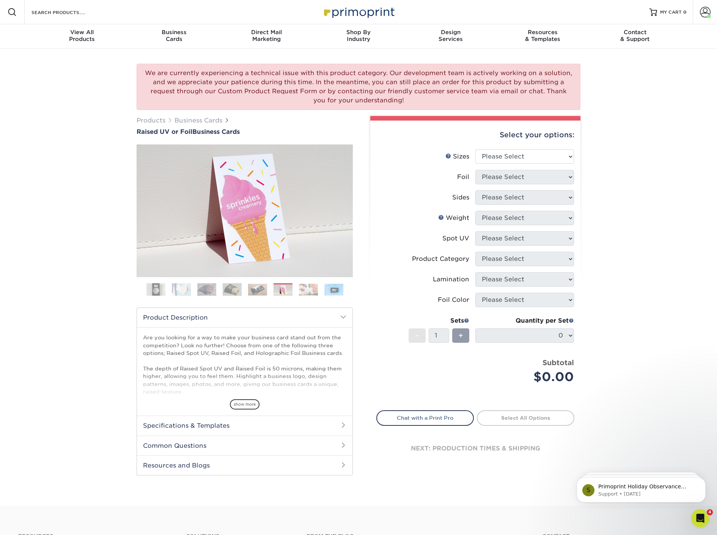
click at [300, 289] on img at bounding box center [308, 290] width 19 height 12
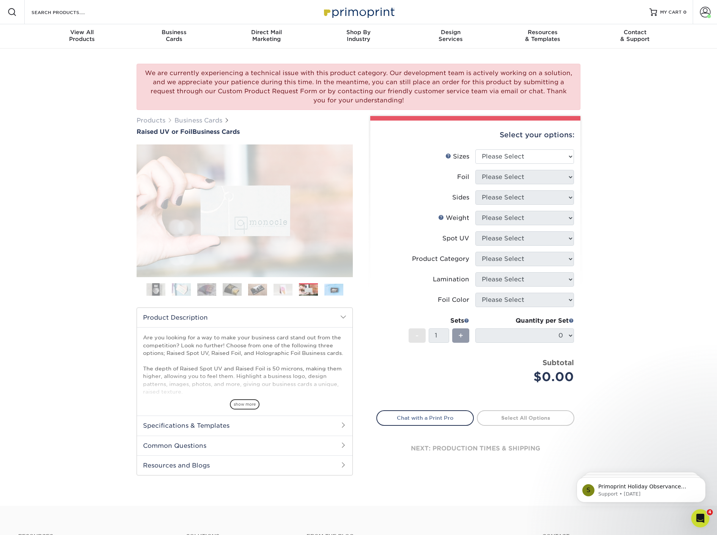
click at [253, 289] on img at bounding box center [257, 290] width 19 height 12
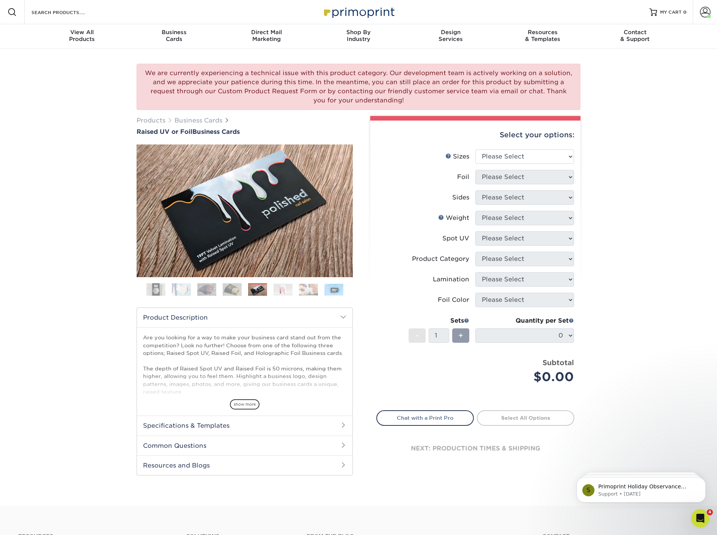
click at [173, 287] on img at bounding box center [181, 289] width 19 height 13
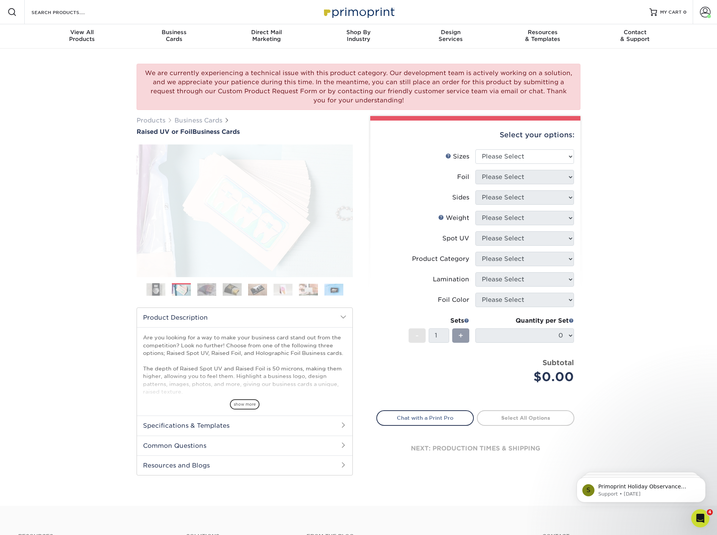
click at [153, 289] on img at bounding box center [155, 289] width 19 height 19
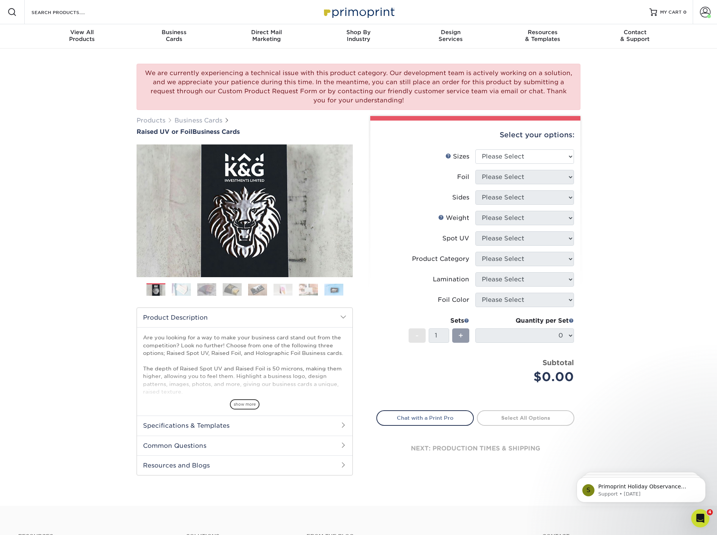
click at [113, 145] on div "We are currently experiencing a technical issue with this product category. Our…" at bounding box center [358, 277] width 717 height 457
click at [200, 423] on h2 "Specifications & Templates" at bounding box center [244, 426] width 215 height 20
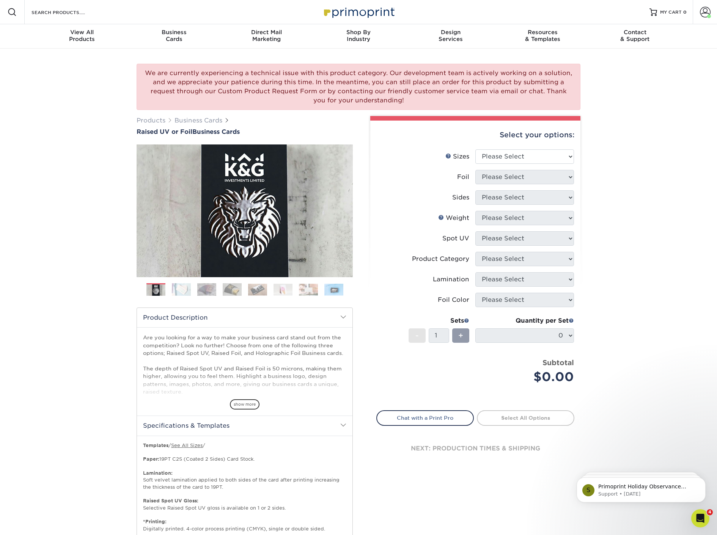
click at [208, 431] on h2 "Specifications & Templates" at bounding box center [244, 426] width 215 height 20
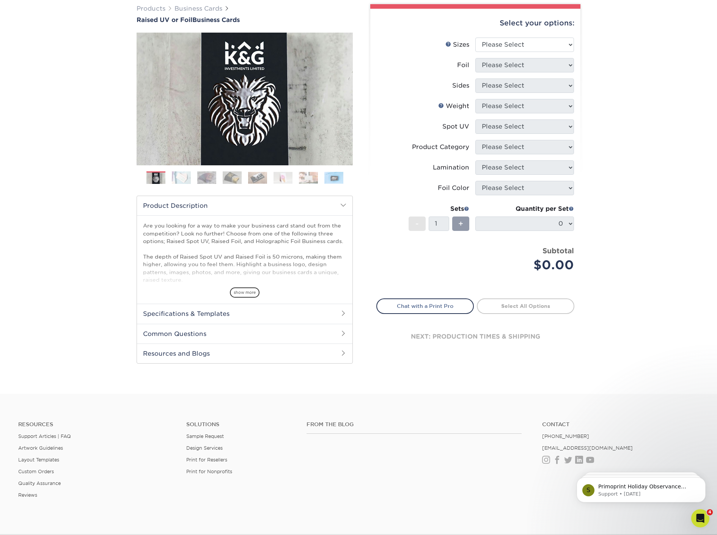
scroll to position [112, 0]
click at [266, 209] on h2 "Product Description" at bounding box center [244, 205] width 215 height 19
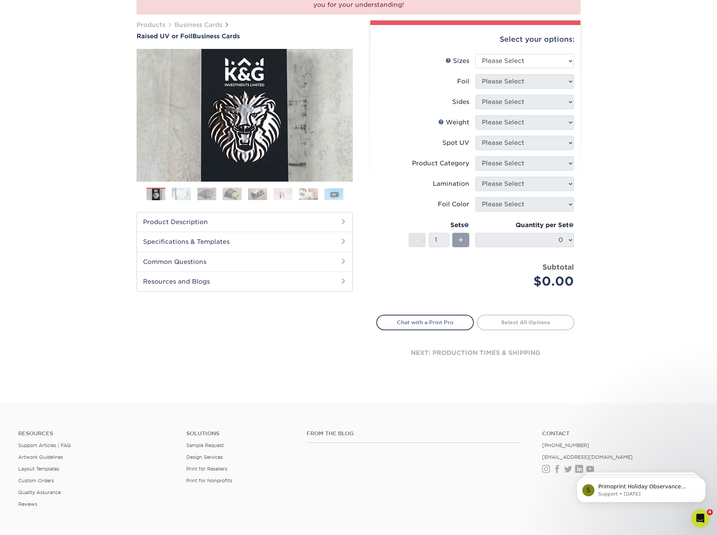
scroll to position [0, 0]
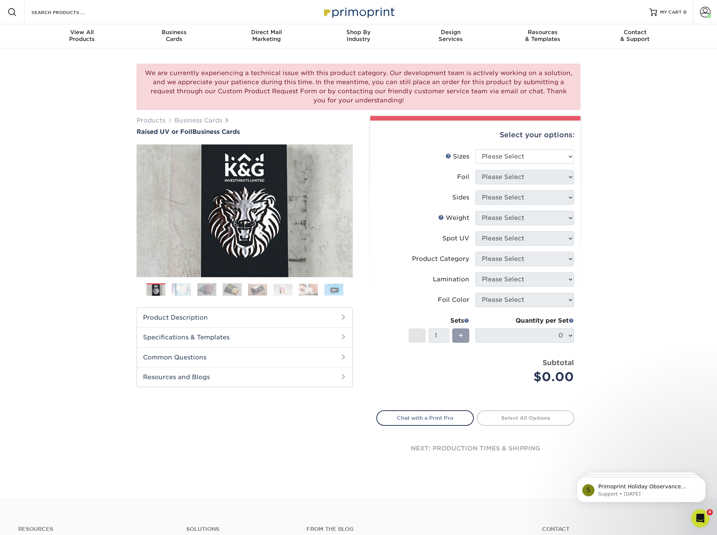
click at [491, 126] on div "Select your options:" at bounding box center [475, 135] width 198 height 29
click at [543, 136] on div "Select your options:" at bounding box center [475, 135] width 198 height 29
click at [487, 141] on div "Select your options:" at bounding box center [475, 135] width 198 height 29
click at [488, 134] on div "Select your options:" at bounding box center [475, 135] width 198 height 29
click at [428, 176] on label "Foil" at bounding box center [425, 177] width 99 height 14
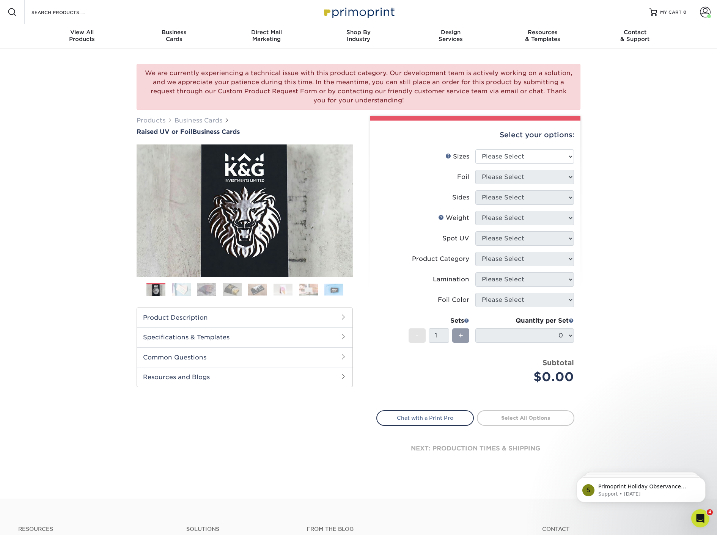
click at [516, 140] on div "Select your options:" at bounding box center [475, 135] width 198 height 29
drag, startPoint x: 515, startPoint y: 149, endPoint x: 511, endPoint y: 148, distance: 4.0
click at [515, 149] on select "Please Select 2" x 3.5" - Standard" at bounding box center [524, 156] width 99 height 14
click at [471, 141] on div "Select your options:" at bounding box center [475, 135] width 198 height 29
click at [469, 112] on div "We are currently experiencing a technical issue with this product category. Our…" at bounding box center [358, 268] width 455 height 420
